Goal: Transaction & Acquisition: Download file/media

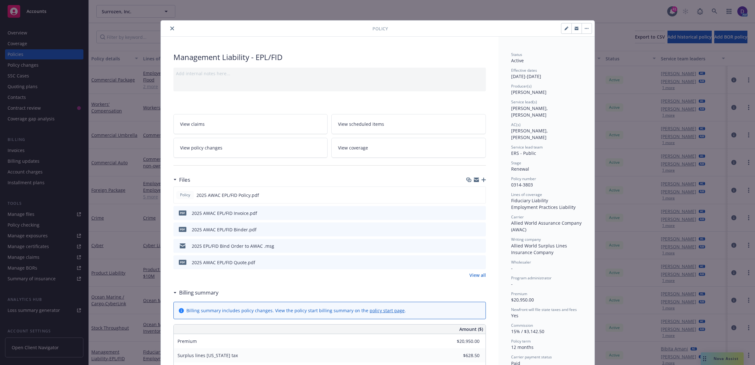
click at [168, 29] on button "close" at bounding box center [172, 29] width 8 height 8
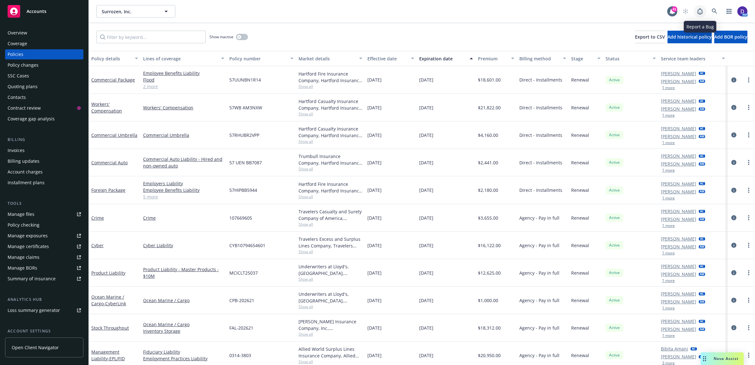
click at [702, 7] on link at bounding box center [700, 11] width 13 height 13
click at [713, 11] on icon at bounding box center [715, 12] width 6 height 6
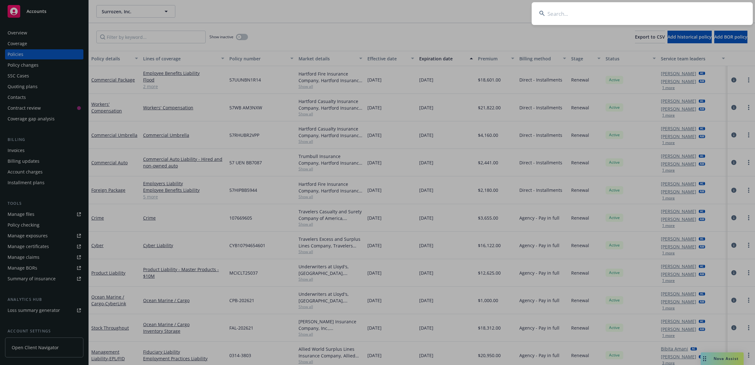
click at [598, 13] on input at bounding box center [642, 13] width 221 height 23
click at [583, 12] on input at bounding box center [642, 13] width 221 height 23
paste input "FAL-V14SVE25PNGF"
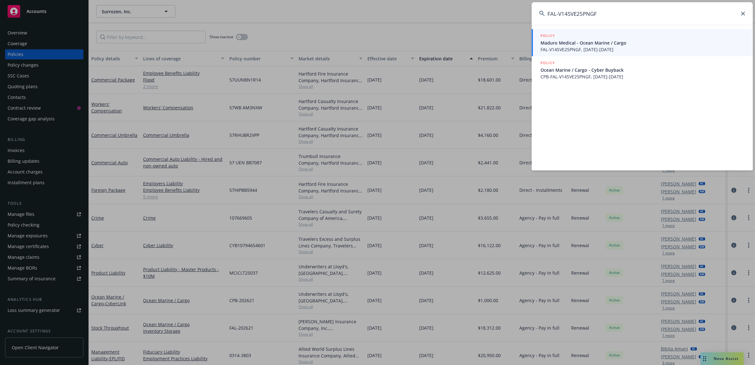
type input "FAL-V14SVE25PNGF"
click at [606, 41] on span "Maduro Medical - Ocean Marine / Cargo" at bounding box center [643, 43] width 205 height 7
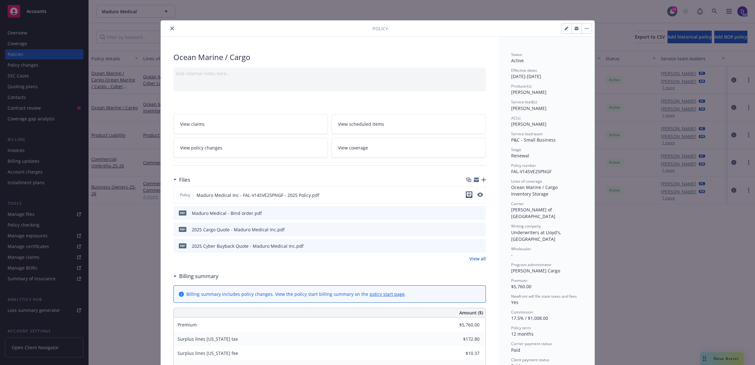
click at [468, 195] on icon "download file" at bounding box center [469, 194] width 4 height 4
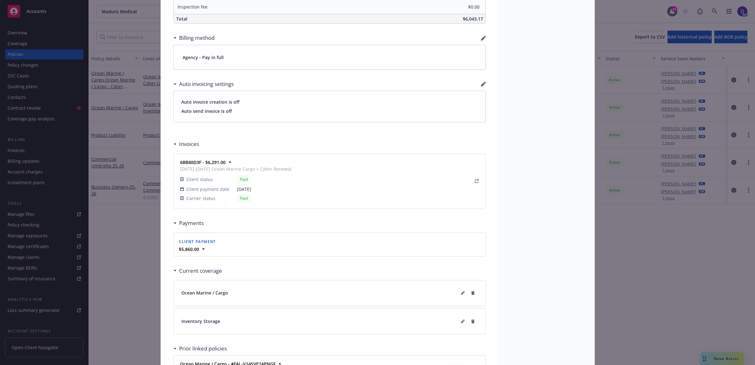
scroll to position [499, 0]
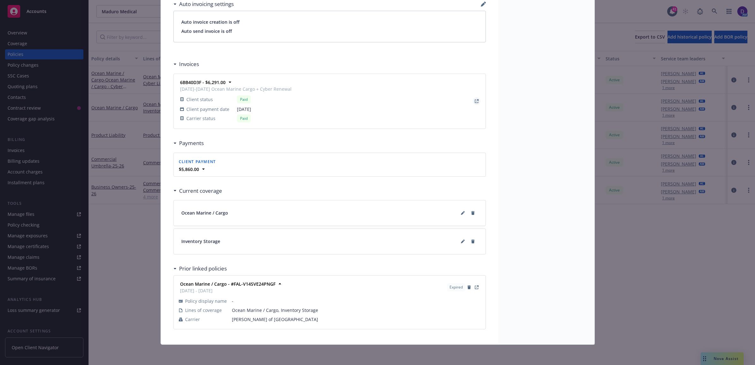
click at [475, 101] on icon "View Invoice" at bounding box center [477, 101] width 4 height 4
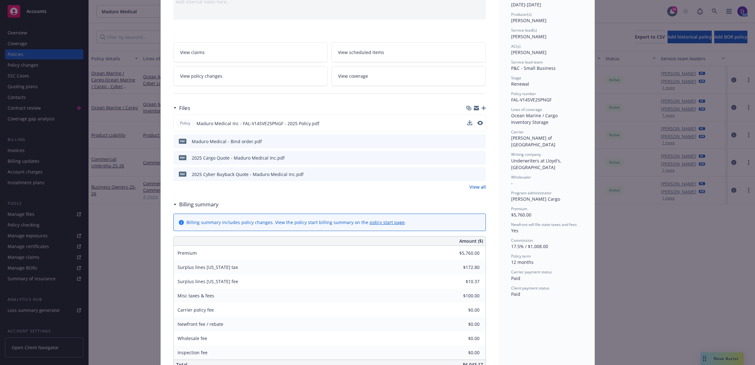
scroll to position [0, 0]
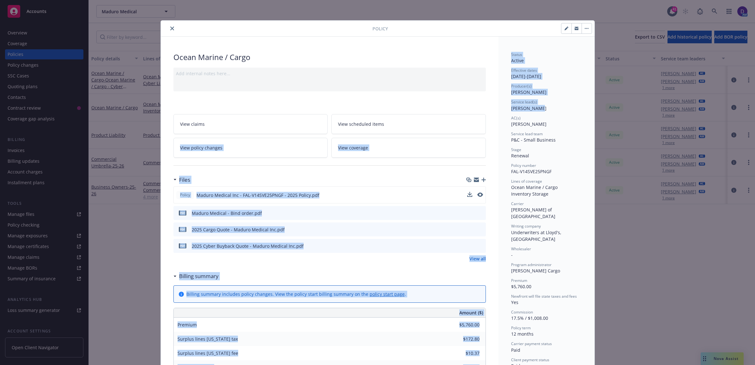
drag, startPoint x: 540, startPoint y: 108, endPoint x: 476, endPoint y: 108, distance: 63.5
drag, startPoint x: 476, startPoint y: 108, endPoint x: 517, endPoint y: 113, distance: 41.6
click at [516, 113] on div "Status Active Effective dates 03/31/2025 - 03/31/2026 Producer(s) Justin Medloc…" at bounding box center [546, 210] width 71 height 317
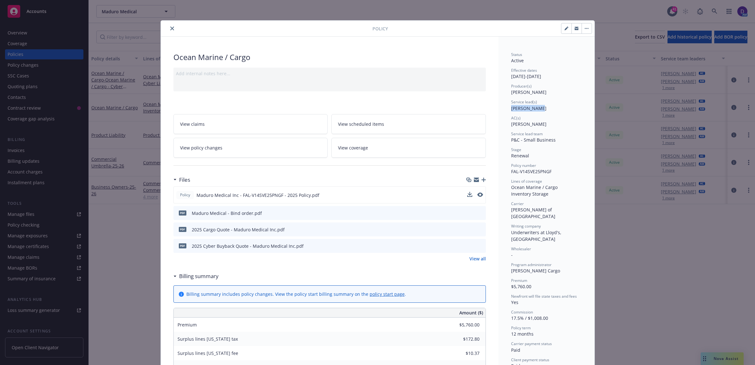
drag, startPoint x: 539, startPoint y: 109, endPoint x: 500, endPoint y: 110, distance: 38.6
copy span "James Seagle"
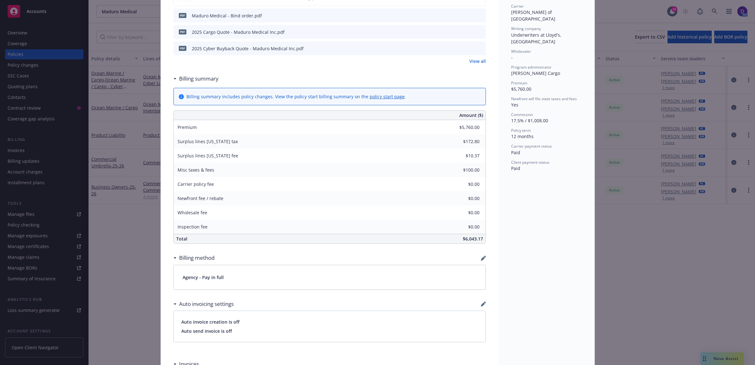
scroll to position [356, 0]
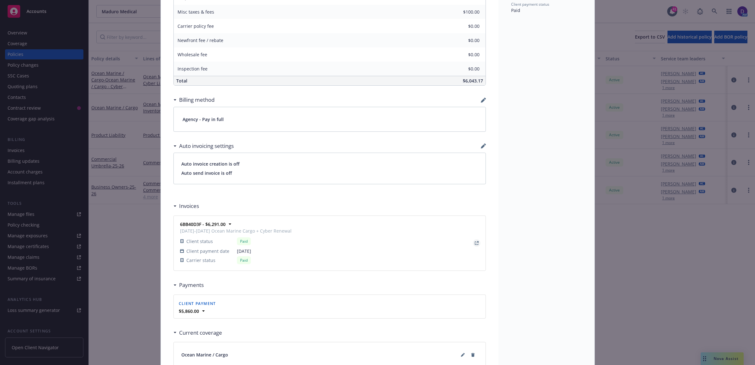
click at [475, 245] on icon "View Invoice" at bounding box center [477, 243] width 4 height 4
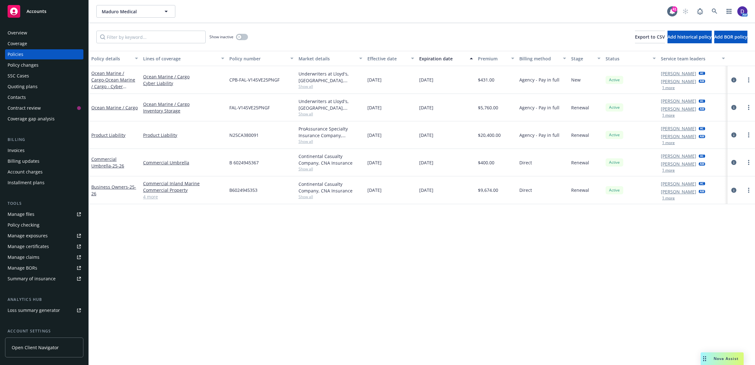
click at [15, 31] on div "Overview" at bounding box center [18, 33] width 20 height 10
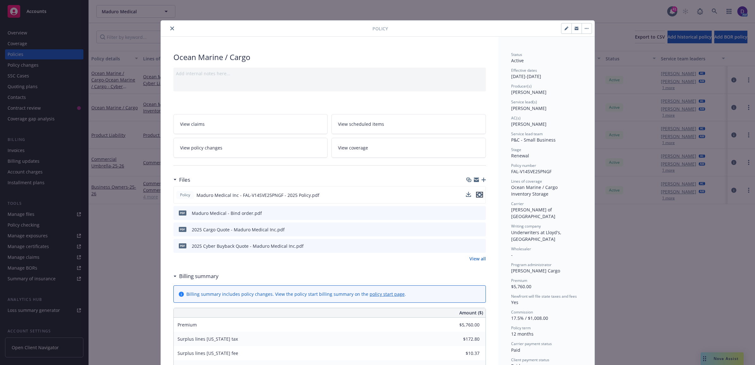
click at [477, 193] on icon "preview file" at bounding box center [480, 195] width 6 height 4
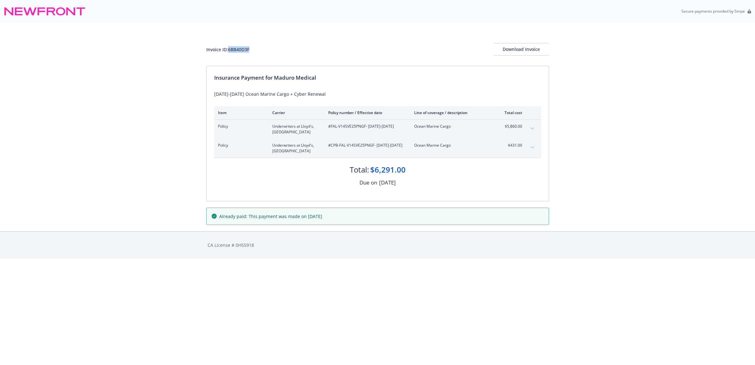
drag, startPoint x: 259, startPoint y: 48, endPoint x: 229, endPoint y: 52, distance: 30.0
click at [229, 52] on div "Invoice ID: 6BB40D3F Download Invoice" at bounding box center [377, 49] width 343 height 13
copy div "6BB40D3F"
click at [513, 47] on div "Download Invoice" at bounding box center [521, 49] width 55 height 12
drag, startPoint x: 252, startPoint y: 52, endPoint x: 228, endPoint y: 54, distance: 24.1
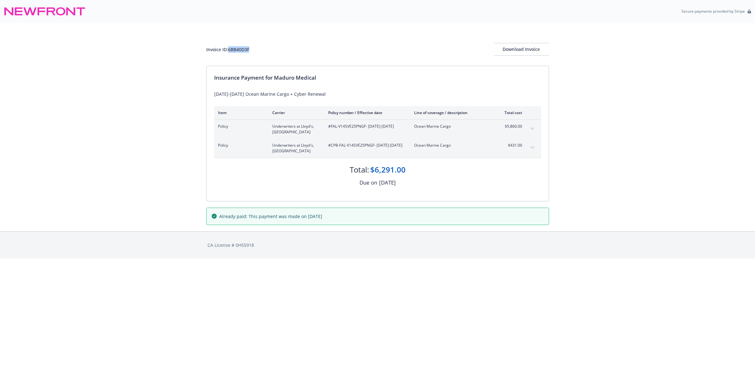
click at [228, 54] on div "Invoice ID: 6BB40D3F Download Invoice" at bounding box center [377, 49] width 343 height 13
copy div "6BB40D3F"
click at [498, 51] on button "Download Invoice" at bounding box center [521, 49] width 55 height 13
click at [536, 60] on div "Invoice ID: 6BB40D3F Download Invoice" at bounding box center [377, 44] width 343 height 43
click at [536, 47] on div "Download Invoice" at bounding box center [521, 49] width 55 height 12
